Goal: Browse casually

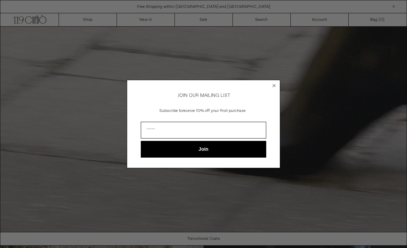
click at [276, 82] on icon "Close dialog" at bounding box center [274, 85] width 7 height 7
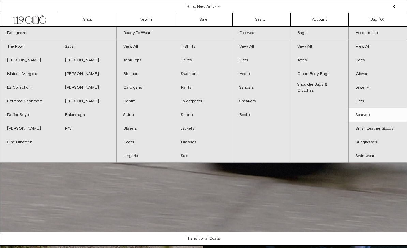
click at [367, 117] on link "Scarves" at bounding box center [378, 115] width 58 height 14
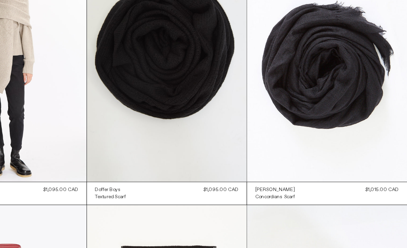
scroll to position [277, 0]
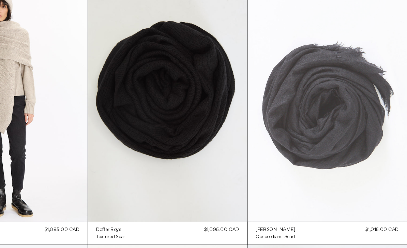
click at [316, 142] on at bounding box center [339, 86] width 135 height 203
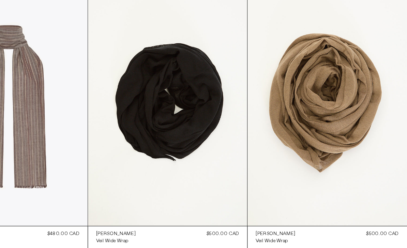
scroll to position [982, 0]
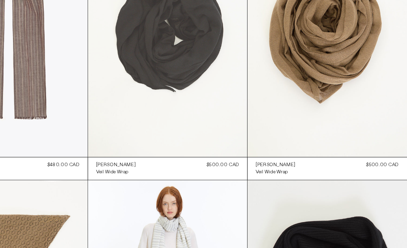
click at [157, 67] on at bounding box center [203, 50] width 135 height 203
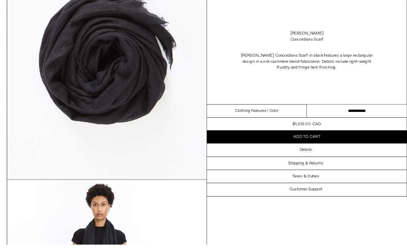
scroll to position [13, 0]
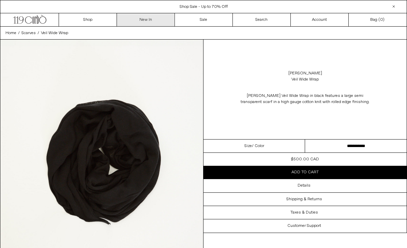
click at [152, 23] on link "New In" at bounding box center [146, 19] width 58 height 13
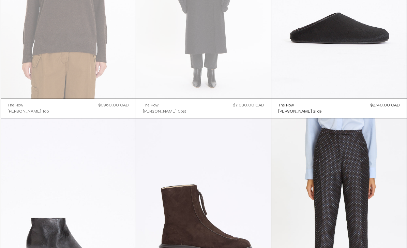
scroll to position [2593, 0]
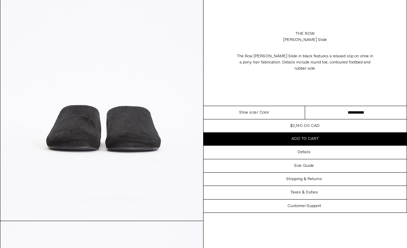
scroll to position [834, 0]
